Goal: Task Accomplishment & Management: Manage account settings

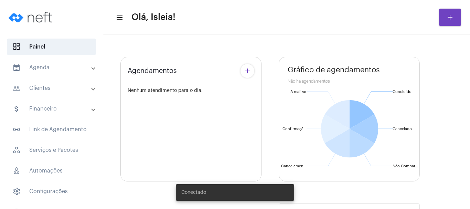
type input "[URL][DOMAIN_NAME]"
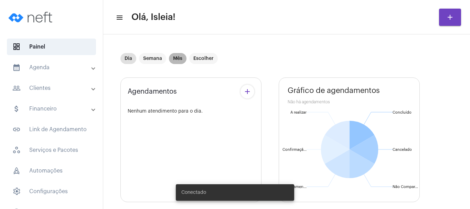
click at [173, 58] on mat-chip "Mês" at bounding box center [178, 58] width 18 height 11
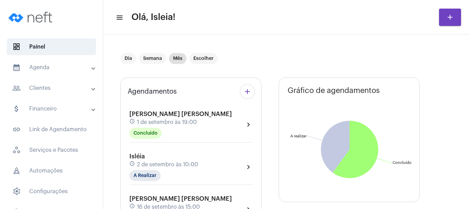
click at [55, 71] on mat-panel-title "calendar_month_outlined Agenda" at bounding box center [52, 67] width 80 height 8
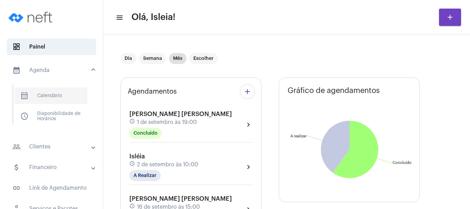
click at [51, 93] on span "calendar_month_outlined Calendário" at bounding box center [51, 95] width 73 height 17
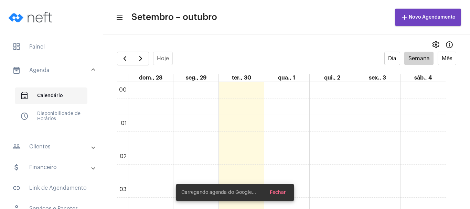
scroll to position [199, 0]
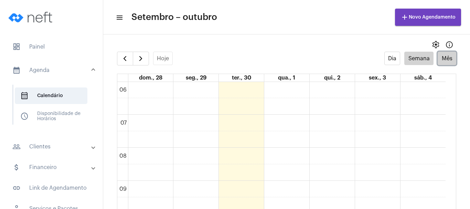
click at [449, 61] on button "Mês" at bounding box center [447, 58] width 19 height 13
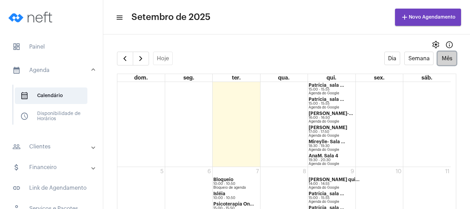
scroll to position [535, 0]
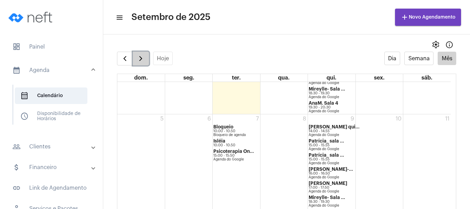
click at [145, 56] on span "button" at bounding box center [141, 58] width 8 height 8
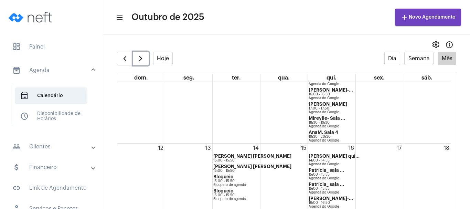
scroll to position [157, 0]
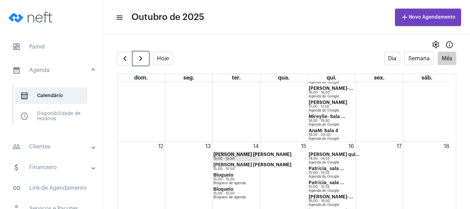
click at [236, 157] on link "[PERSON_NAME] [PERSON_NAME] 15:00 - 15:50" at bounding box center [237, 157] width 46 height 10
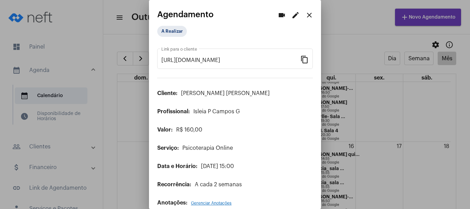
scroll to position [10, 0]
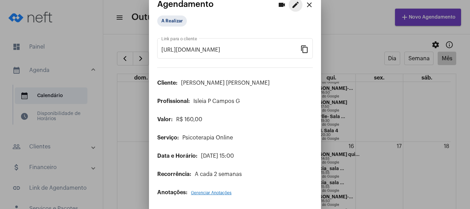
click at [292, 3] on mat-icon "edit" at bounding box center [296, 5] width 8 height 8
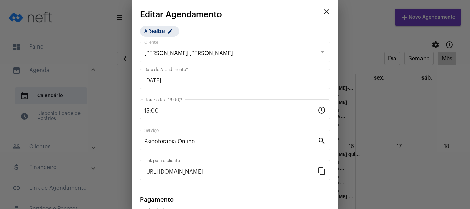
scroll to position [87, 0]
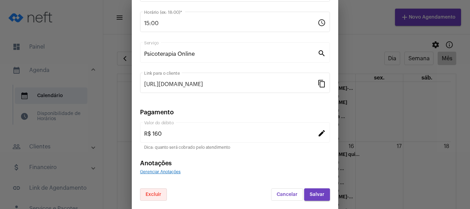
click at [148, 196] on span "Excluir" at bounding box center [154, 194] width 16 height 5
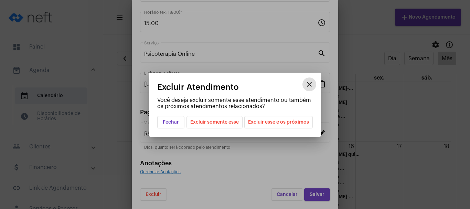
click at [277, 122] on span "Excluir esse e os próximos" at bounding box center [278, 122] width 61 height 12
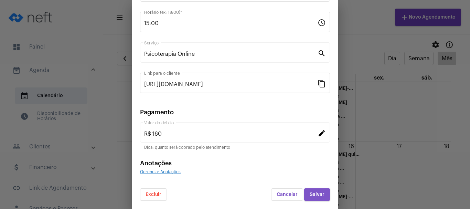
click at [310, 196] on span "Salvar" at bounding box center [317, 194] width 15 height 5
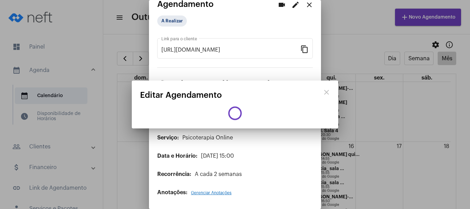
scroll to position [8, 0]
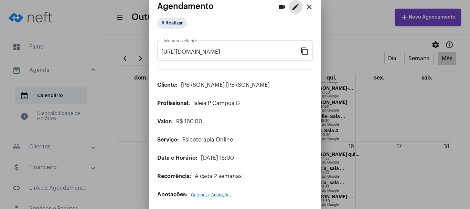
click at [305, 7] on mat-icon "close" at bounding box center [309, 7] width 8 height 8
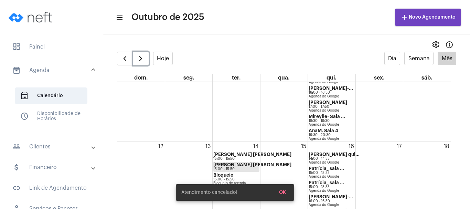
click at [225, 165] on strong "[PERSON_NAME] [PERSON_NAME]" at bounding box center [253, 165] width 78 height 4
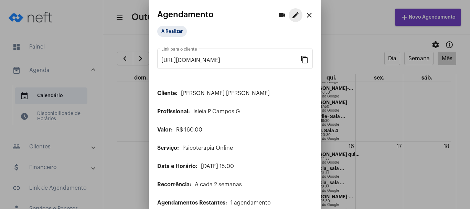
click at [292, 14] on mat-icon "edit" at bounding box center [296, 15] width 8 height 8
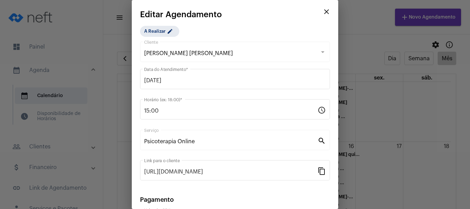
scroll to position [87, 0]
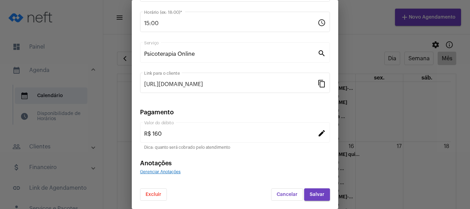
click at [152, 195] on span "Excluir" at bounding box center [154, 194] width 16 height 5
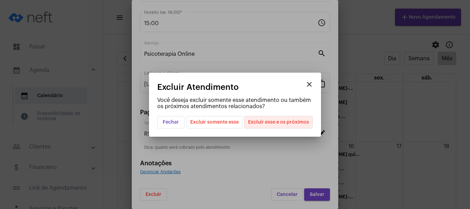
click at [273, 120] on span "Excluir esse e os próximos" at bounding box center [278, 122] width 61 height 12
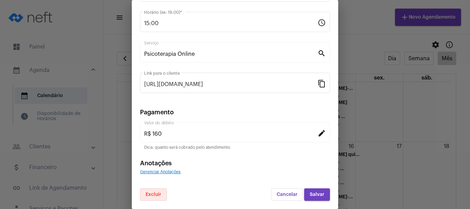
click at [320, 192] on button "Salvar" at bounding box center [317, 194] width 26 height 12
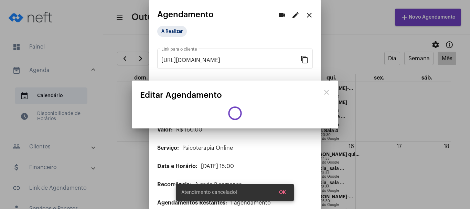
scroll to position [0, 0]
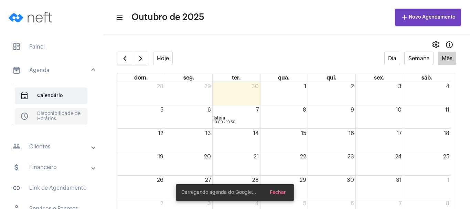
click at [67, 115] on span "schedule Disponibilidade de Horários" at bounding box center [51, 116] width 73 height 17
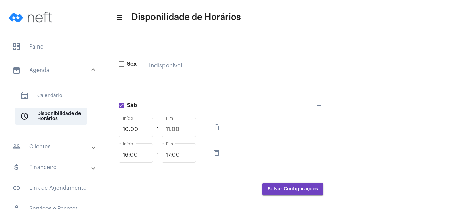
scroll to position [338, 0]
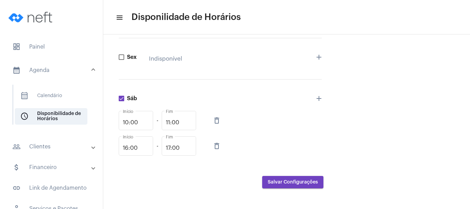
drag, startPoint x: 35, startPoint y: 80, endPoint x: 155, endPoint y: 70, distance: 120.3
click at [155, 70] on mat-sidenav-container "dashboard Painel calendar_month_outlined Agenda calendar_month_outlined Calendá…" at bounding box center [235, 104] width 470 height 209
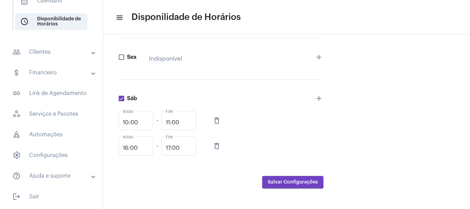
click at [155, 70] on div "Sex Indisponível add" at bounding box center [220, 58] width 203 height 41
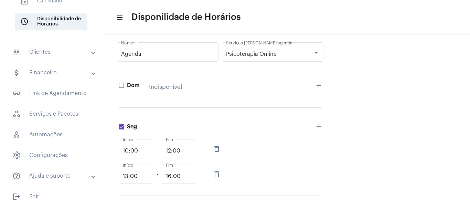
scroll to position [0, 0]
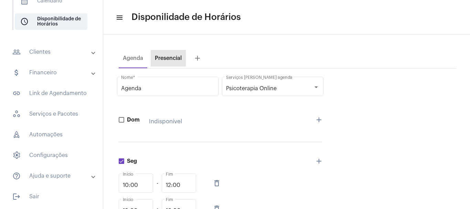
click at [172, 57] on div "Presencial" at bounding box center [168, 58] width 27 height 6
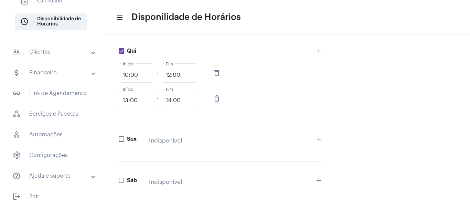
scroll to position [248, 0]
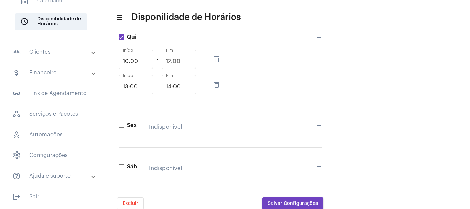
click at [51, 52] on mat-panel-title "people_outline Clientes" at bounding box center [52, 52] width 80 height 8
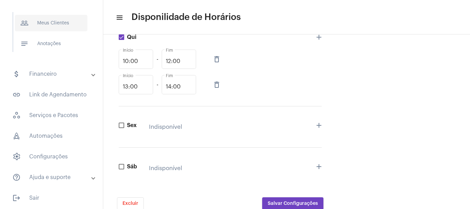
click at [58, 24] on span "people_outline Meus Clientes" at bounding box center [51, 23] width 73 height 17
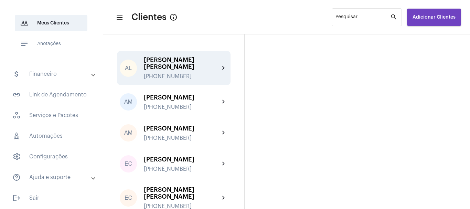
click at [187, 66] on div "[PERSON_NAME] [PERSON_NAME] [PHONE_NUMBER]" at bounding box center [182, 67] width 76 height 23
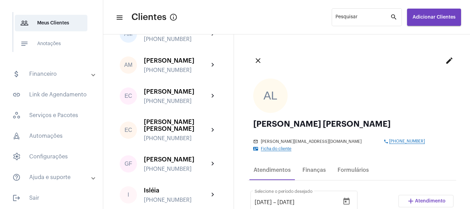
scroll to position [75, 0]
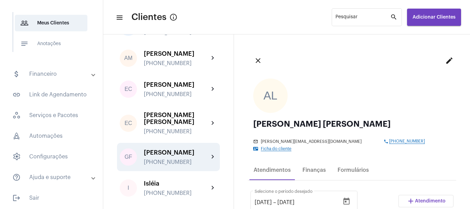
click at [215, 153] on mat-icon "chevron_right" at bounding box center [213, 157] width 8 height 8
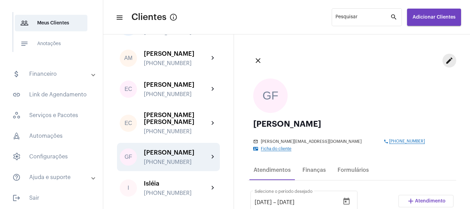
click at [446, 62] on mat-icon "edit" at bounding box center [450, 60] width 8 height 8
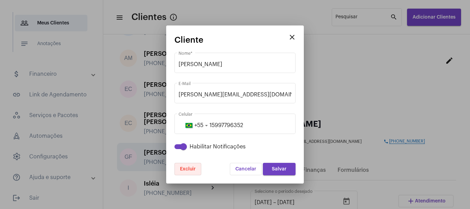
click at [180, 170] on span "Excluir" at bounding box center [188, 169] width 16 height 5
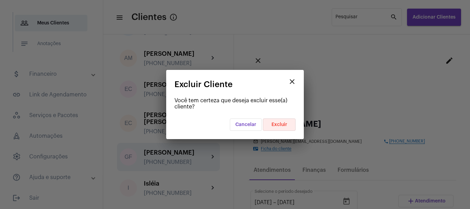
click at [282, 123] on span "Excluir" at bounding box center [280, 124] width 16 height 5
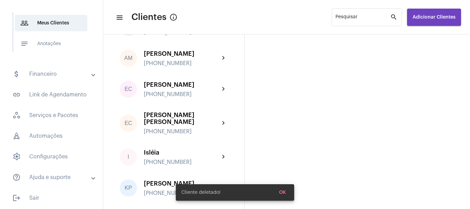
click at [220, 85] on mat-icon "chevron_right" at bounding box center [224, 89] width 8 height 8
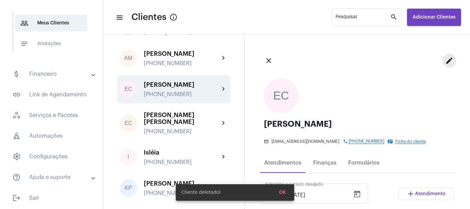
click at [446, 61] on mat-icon "edit" at bounding box center [450, 60] width 8 height 8
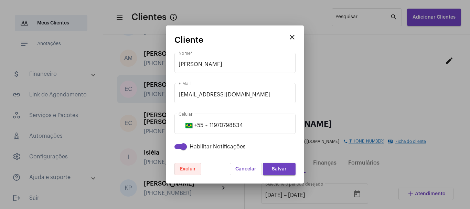
click at [187, 169] on span "Excluir" at bounding box center [188, 169] width 16 height 5
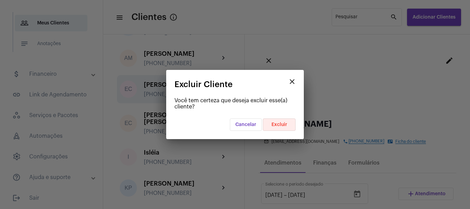
click at [281, 126] on span "Excluir" at bounding box center [280, 124] width 16 height 5
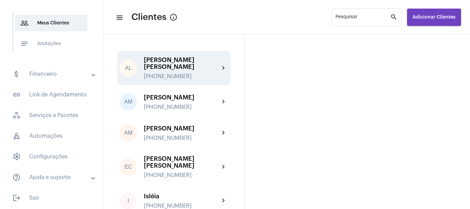
click at [220, 59] on div "AL [PERSON_NAME] [PERSON_NAME] [PHONE_NUMBER] chevron_right" at bounding box center [174, 68] width 114 height 34
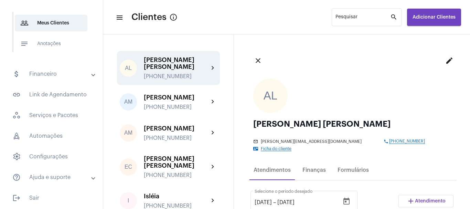
scroll to position [158, 0]
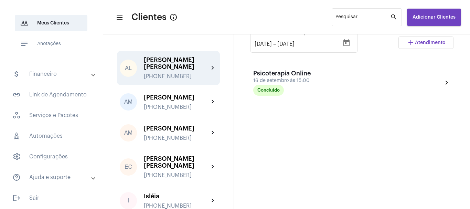
click at [391, 145] on div "[DATE] [DATE] – [DATE] Selecione o período desejado add Atendimento Psicoterapi…" at bounding box center [352, 131] width 209 height 212
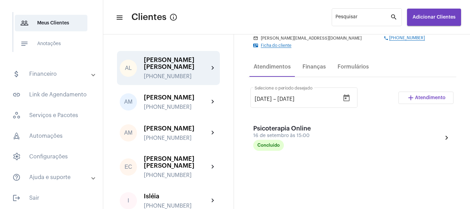
scroll to position [76, 0]
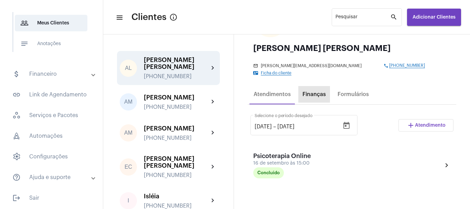
click at [320, 91] on div "Finanças" at bounding box center [314, 94] width 23 height 6
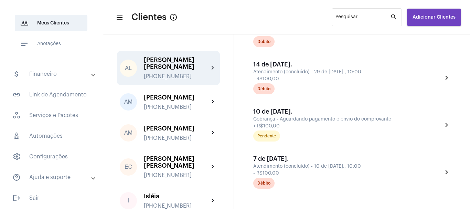
scroll to position [310, 0]
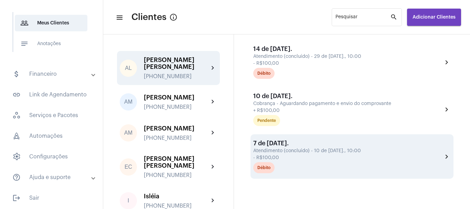
click at [443, 153] on mat-icon "chevron_right" at bounding box center [447, 157] width 8 height 8
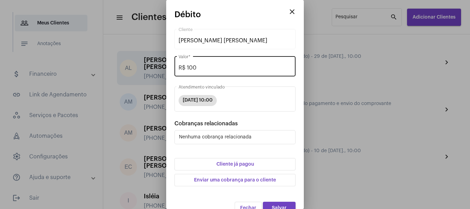
click at [244, 64] on div "R$ 100 Valor *" at bounding box center [235, 66] width 113 height 22
click at [175, 158] on button "Cliente já pagou" at bounding box center [235, 164] width 121 height 12
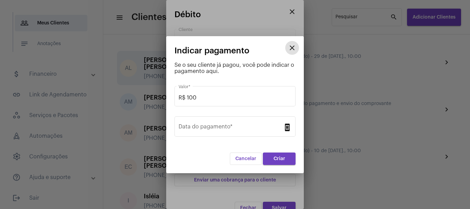
click button "close" at bounding box center [293, 48] width 14 height 14
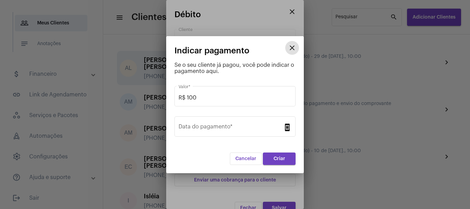
click button "close" at bounding box center [293, 48] width 14 height 14
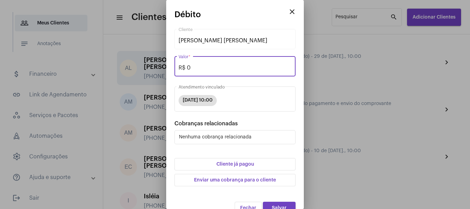
type input "R$ 0"
click at [273, 206] on span "Salvar" at bounding box center [279, 208] width 15 height 5
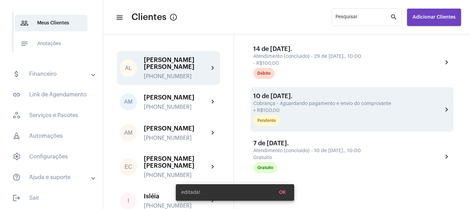
click at [443, 105] on mat-icon "chevron_right" at bounding box center [447, 109] width 8 height 8
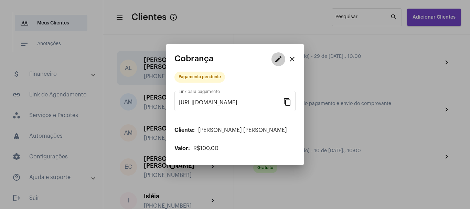
click at [279, 60] on mat-icon "edit" at bounding box center [278, 59] width 8 height 8
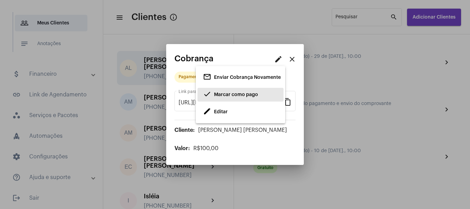
click at [242, 96] on span "Marcar como pago" at bounding box center [236, 94] width 44 height 5
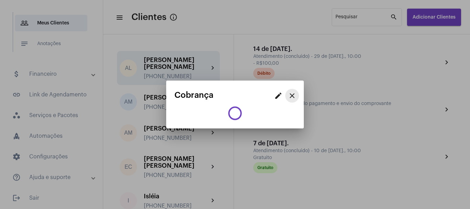
click at [294, 95] on mat-icon "close" at bounding box center [292, 96] width 8 height 8
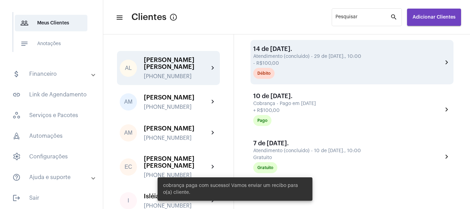
click at [443, 58] on mat-icon "chevron_right" at bounding box center [447, 62] width 8 height 8
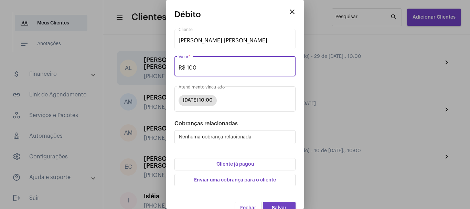
drag, startPoint x: 219, startPoint y: 68, endPoint x: 159, endPoint y: 79, distance: 61.3
click at [159, 79] on div "close [PERSON_NAME] [PERSON_NAME] Cliente R$ 100 Valor * [DATE] 10:00 Atendimen…" at bounding box center [235, 104] width 470 height 209
type input "R$ 0"
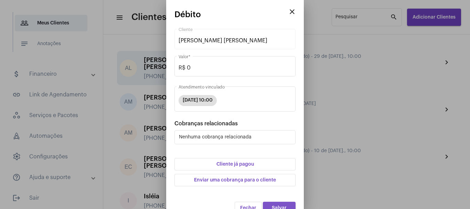
click at [284, 204] on button "Salvar" at bounding box center [279, 208] width 33 height 12
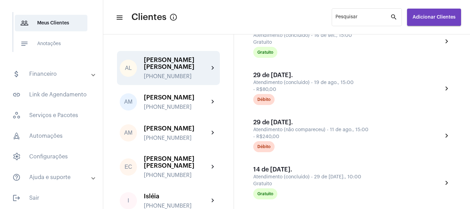
scroll to position [166, 0]
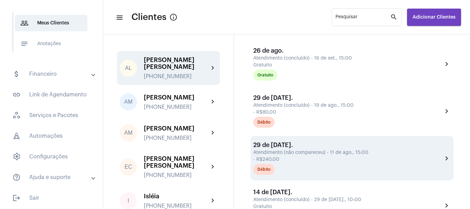
click at [430, 157] on div "- R$240,00" at bounding box center [347, 159] width 188 height 5
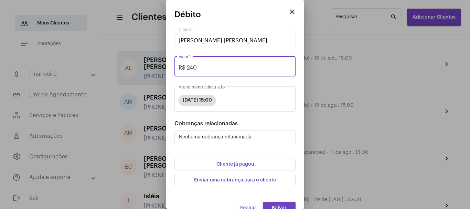
drag, startPoint x: 210, startPoint y: 68, endPoint x: 129, endPoint y: 78, distance: 80.9
click at [129, 78] on div "close [PERSON_NAME] [PERSON_NAME] Cliente R$ 240 Valor * [DATE] 15:00 Atendimen…" at bounding box center [235, 104] width 470 height 209
type input "R$ 0"
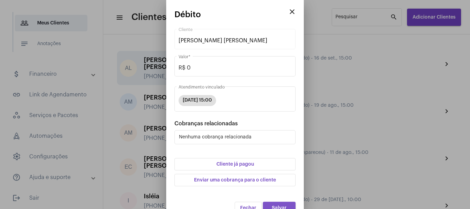
click at [277, 203] on button "Salvar" at bounding box center [279, 208] width 33 height 12
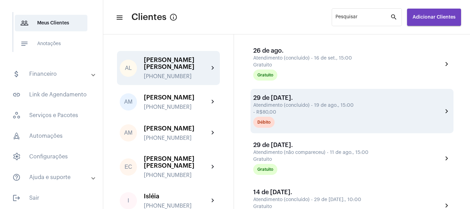
click at [443, 107] on mat-icon "chevron_right" at bounding box center [447, 111] width 8 height 8
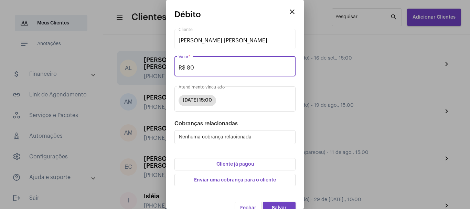
drag, startPoint x: 215, startPoint y: 68, endPoint x: 128, endPoint y: 81, distance: 87.7
click at [128, 81] on div "close [PERSON_NAME] [PERSON_NAME] Cliente R$ 80 Valor * [DATE] 15:00 Atendiment…" at bounding box center [235, 104] width 470 height 209
type input "R$ 0"
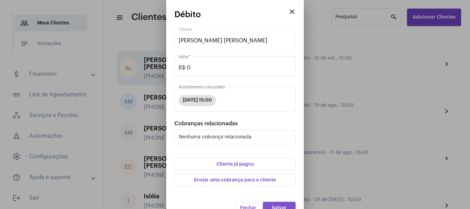
click at [272, 206] on span "Salvar" at bounding box center [279, 208] width 15 height 5
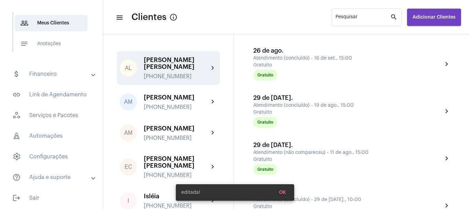
click at [449, 132] on div "close edit AL [PERSON_NAME] [PERSON_NAME] mail_outline [PERSON_NAME][EMAIL_ADDR…" at bounding box center [352, 124] width 236 height 181
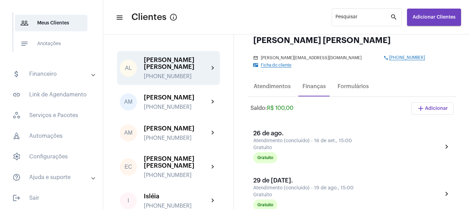
scroll to position [29, 0]
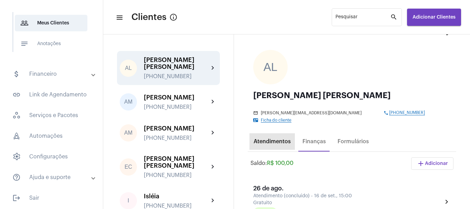
click at [285, 137] on div "Atendimentos" at bounding box center [272, 141] width 45 height 17
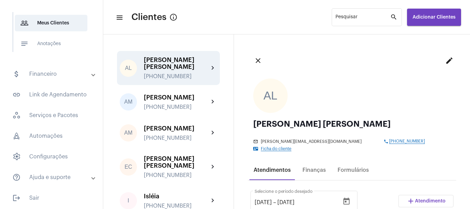
scroll to position [158, 0]
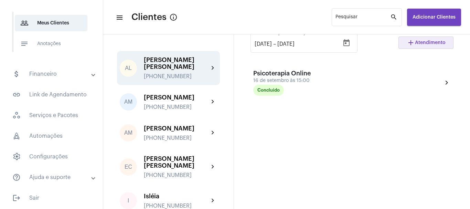
click at [420, 40] on span "Atendimento" at bounding box center [430, 42] width 31 height 5
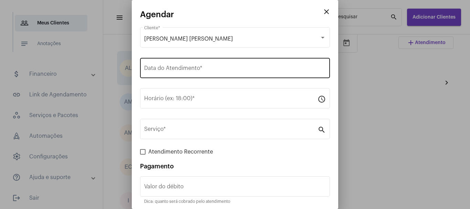
click at [220, 69] on input "Data do Atendimento *" at bounding box center [235, 69] width 182 height 6
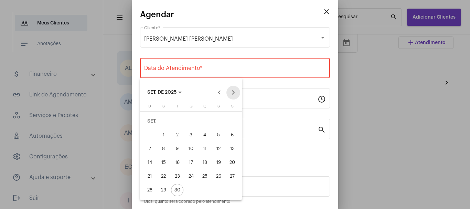
click at [232, 91] on button "Next month" at bounding box center [234, 93] width 14 height 14
click at [177, 136] on div "7" at bounding box center [177, 135] width 12 height 12
type input "[DATE]"
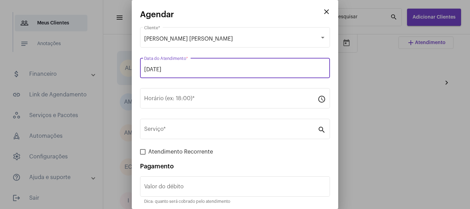
click at [145, 152] on span at bounding box center [143, 152] width 6 height 6
click at [143, 155] on input "Atendimento Recorrente" at bounding box center [143, 155] width 0 height 0
checkbox input "true"
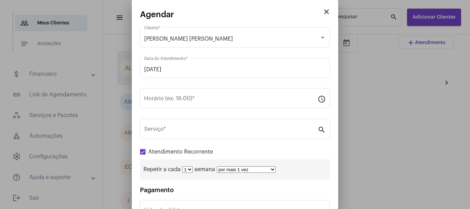
scroll to position [50, 0]
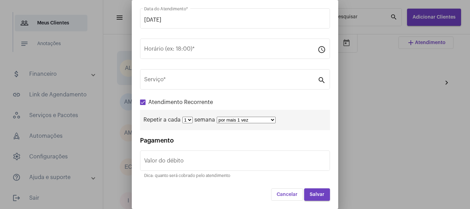
click at [267, 119] on select "por mais 1 vez por mais 2 vezes por mais 3 vezes por mais 4 vezes por mais 5 ve…" at bounding box center [246, 120] width 59 height 7
click at [217, 117] on select "por mais 1 vez por mais 2 vezes por mais 3 vezes por mais 4 vezes por mais 5 ve…" at bounding box center [246, 120] width 59 height 7
click at [191, 119] on select "1 2 3 4 5 6 7 8" at bounding box center [188, 120] width 10 height 7
select select "1: 2"
click at [183, 117] on select "1 2 3 4 5 6 7 8" at bounding box center [188, 120] width 10 height 7
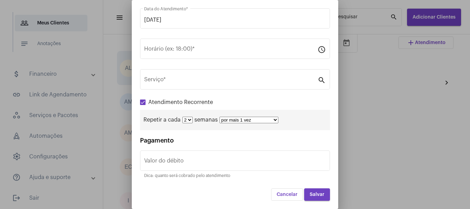
click at [242, 135] on form "[PERSON_NAME] [PERSON_NAME] Cliente * [DATE] Data do Atendimento * Horário (ex:…" at bounding box center [235, 88] width 190 height 225
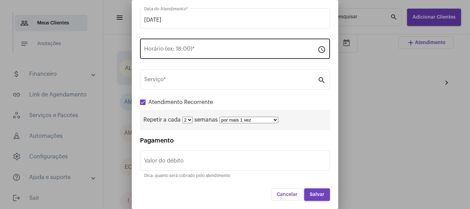
click at [240, 41] on div "Horário (ex: 18:00) *" at bounding box center [231, 48] width 174 height 22
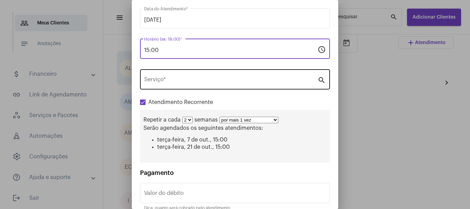
type input "15:00"
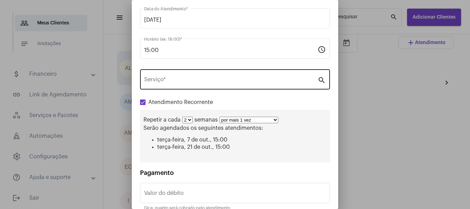
click at [231, 74] on div "Serviço *" at bounding box center [231, 79] width 174 height 22
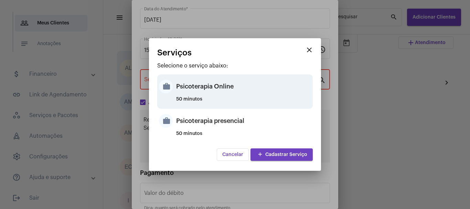
click at [223, 101] on div "50 minutos" at bounding box center [243, 102] width 135 height 10
type input "Psicoterapia Online"
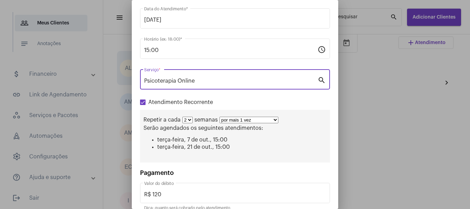
scroll to position [82, 0]
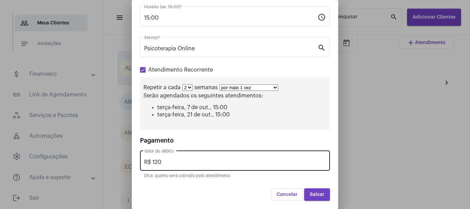
click at [209, 158] on div "R$ 120 Valor do débito" at bounding box center [235, 160] width 182 height 22
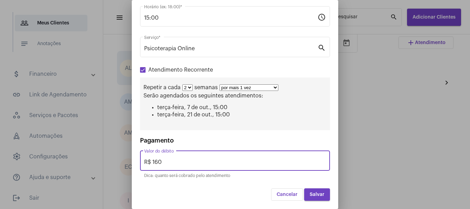
type input "R$ 160"
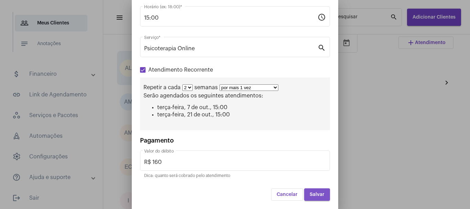
click at [310, 195] on span "Salvar" at bounding box center [317, 194] width 15 height 5
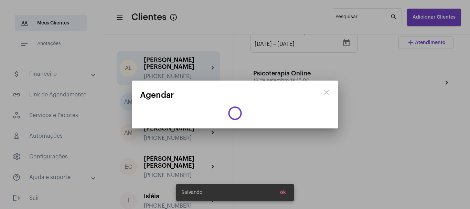
scroll to position [0, 0]
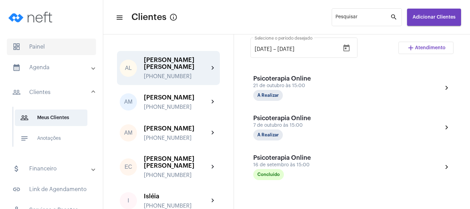
click at [43, 46] on span "dashboard Painel" at bounding box center [51, 47] width 89 height 17
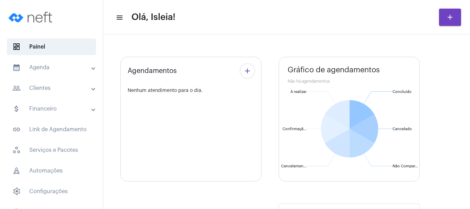
type input "[URL][DOMAIN_NAME]"
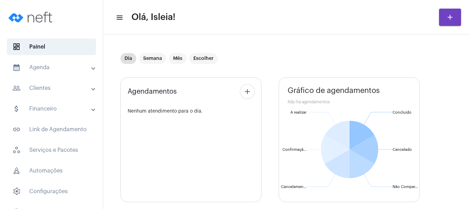
click at [58, 69] on mat-panel-title "calendar_month_outlined Agenda" at bounding box center [52, 67] width 80 height 8
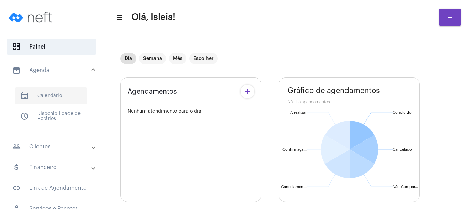
click at [58, 98] on span "calendar_month_outlined Calendário" at bounding box center [51, 95] width 73 height 17
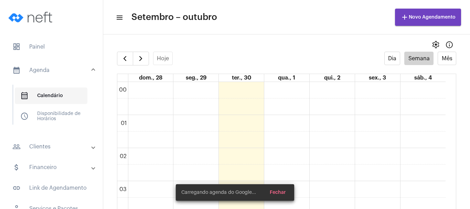
scroll to position [199, 0]
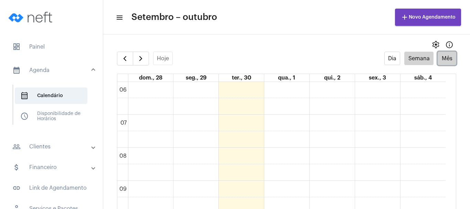
click at [438, 57] on button "Mês" at bounding box center [447, 58] width 19 height 13
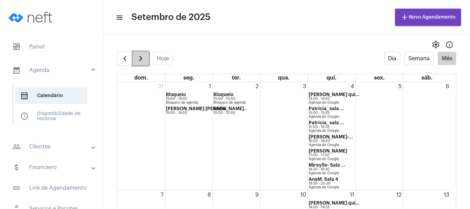
click at [135, 59] on button "button" at bounding box center [141, 59] width 16 height 14
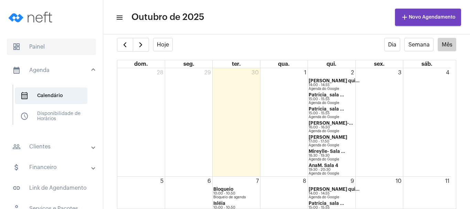
click at [58, 41] on span "dashboard Painel" at bounding box center [51, 47] width 89 height 17
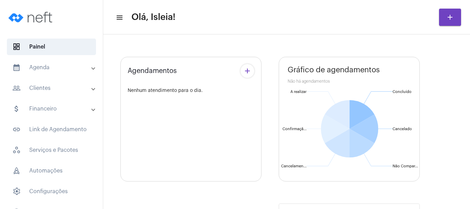
click at [274, 10] on mat-toolbar-row "menu Olá, Isleia! add" at bounding box center [286, 17] width 367 height 22
type input "[URL][DOMAIN_NAME]"
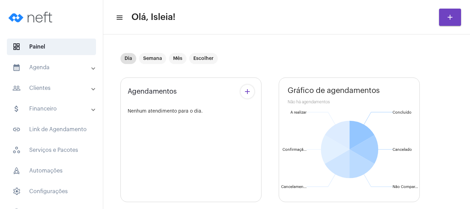
click at [70, 65] on mat-panel-title "calendar_month_outlined Agenda" at bounding box center [52, 67] width 80 height 8
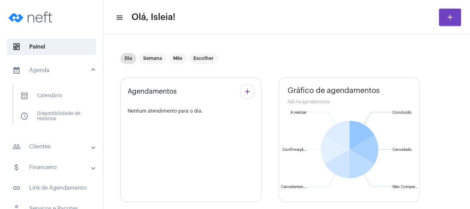
click at [70, 65] on mat-expansion-panel-header "calendar_month_outlined Agenda" at bounding box center [53, 70] width 99 height 22
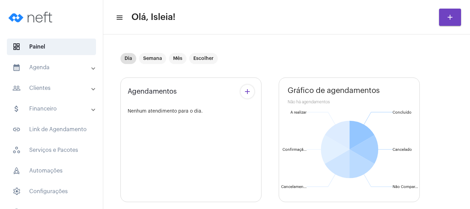
click at [61, 85] on mat-panel-title "people_outline Clientes" at bounding box center [52, 88] width 80 height 8
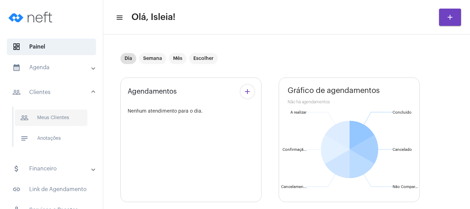
click at [56, 116] on span "people_outline Meus Clientes" at bounding box center [51, 118] width 73 height 17
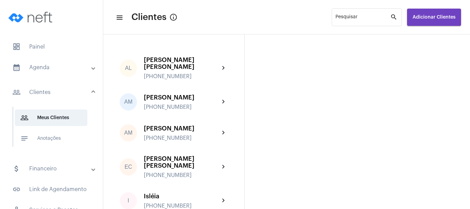
click at [58, 170] on mat-panel-title "attach_money Financeiro" at bounding box center [52, 169] width 80 height 8
